Goal: Navigation & Orientation: Find specific page/section

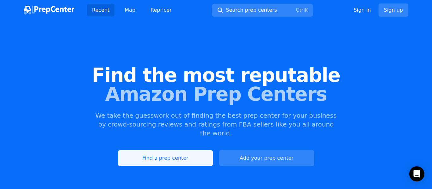
click at [178, 151] on link "Find a prep center" at bounding box center [165, 158] width 95 height 16
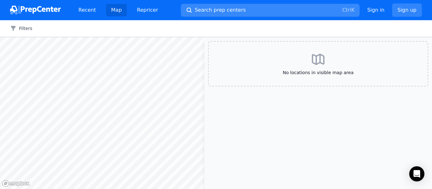
click at [113, 8] on link "Map" at bounding box center [116, 10] width 21 height 13
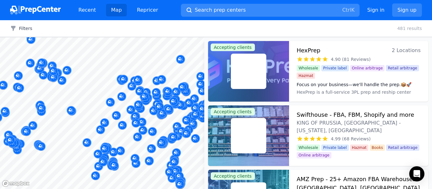
click at [218, 12] on span "Search prep centers" at bounding box center [220, 10] width 51 height 8
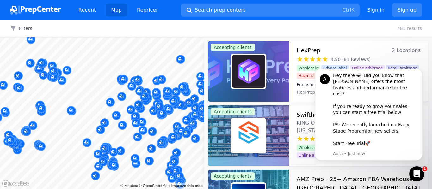
click at [74, 80] on div at bounding box center [216, 94] width 432 height 189
click at [240, 12] on div at bounding box center [216, 94] width 432 height 189
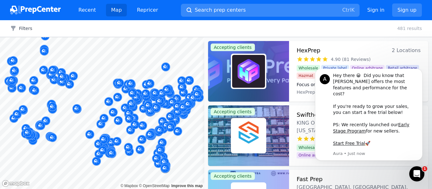
click at [204, 11] on span "Search prep centers" at bounding box center [220, 10] width 51 height 8
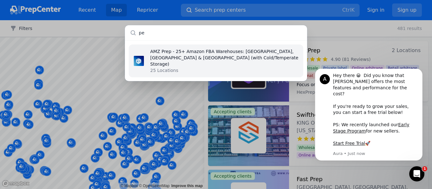
type input "p"
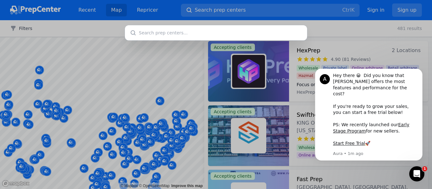
click at [187, 64] on div at bounding box center [216, 94] width 432 height 189
